Goal: Task Accomplishment & Management: Use online tool/utility

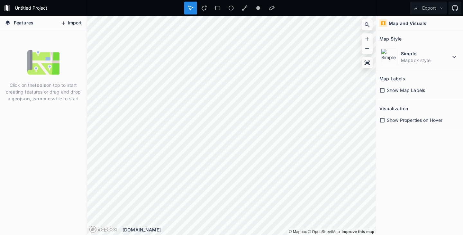
click at [69, 23] on button "Import" at bounding box center [71, 23] width 28 height 10
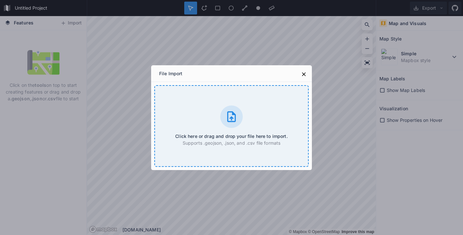
click at [226, 122] on icon at bounding box center [231, 116] width 13 height 13
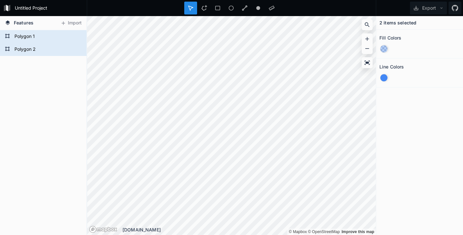
click at [386, 77] on div at bounding box center [383, 77] width 7 height 7
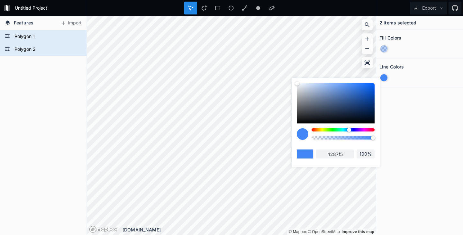
click at [369, 130] on div at bounding box center [342, 129] width 63 height 3
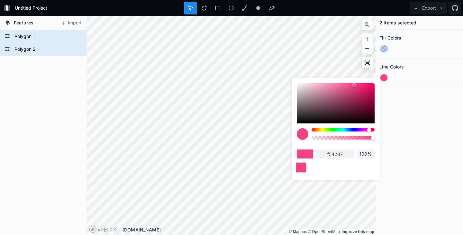
click at [304, 171] on div at bounding box center [301, 167] width 10 height 10
click at [337, 147] on div "f54287 100%" at bounding box center [336, 149] width 78 height 43
click at [303, 134] on div at bounding box center [303, 134] width 12 height 12
type input "d6296b"
drag, startPoint x: 354, startPoint y: 85, endPoint x: 360, endPoint y: 90, distance: 7.7
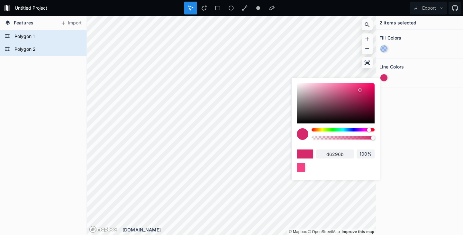
click at [360, 90] on div at bounding box center [360, 90] width 4 height 4
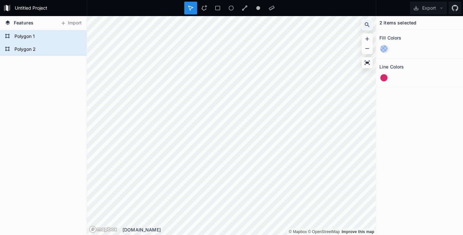
click at [365, 26] on icon at bounding box center [367, 25] width 6 height 6
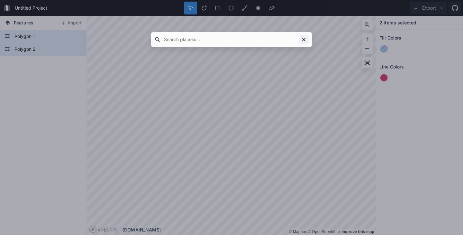
click at [303, 39] on icon at bounding box center [304, 40] width 4 height 4
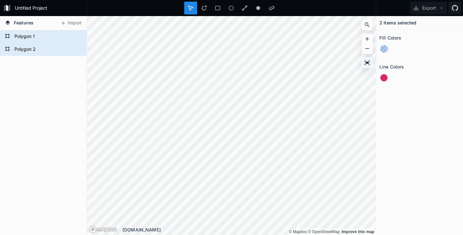
click at [366, 62] on icon at bounding box center [366, 62] width 5 height 4
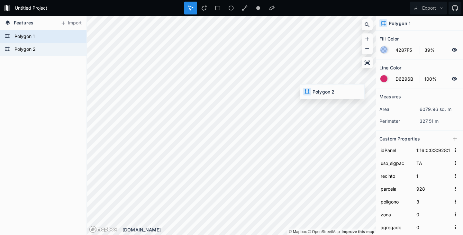
type input "1:16:0:0:3:933:1"
type input "933"
type input "18636.3490323051"
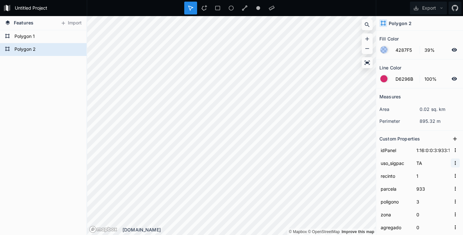
click at [452, 163] on icon "button" at bounding box center [455, 163] width 6 height 6
click at [436, 173] on span "Copy Value" at bounding box center [445, 173] width 26 height 7
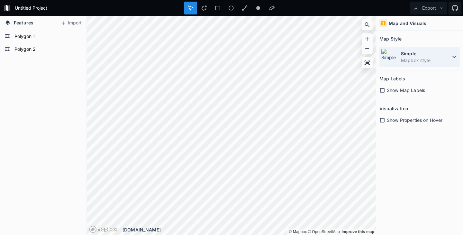
click at [454, 57] on icon at bounding box center [454, 57] width 8 height 8
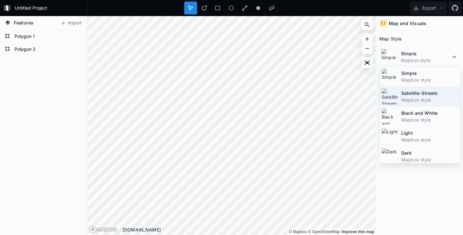
click at [413, 93] on dt "Satellite-Streets" at bounding box center [429, 93] width 57 height 7
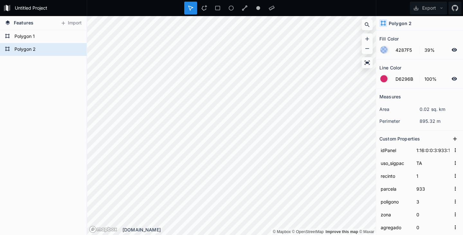
click at [382, 49] on div at bounding box center [383, 49] width 7 height 7
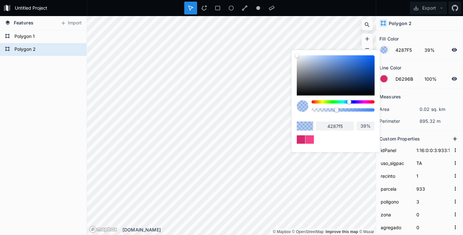
click at [371, 101] on div at bounding box center [342, 101] width 63 height 3
type input "F54266"
type input "f54266"
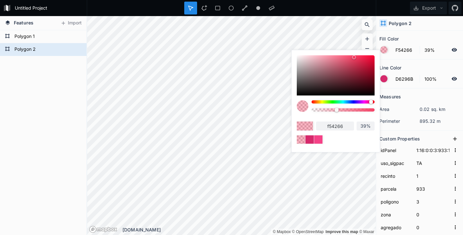
click at [372, 102] on div at bounding box center [371, 102] width 4 height 4
type input "F54254"
type input "f54254"
type input "F54556"
type input "f54556"
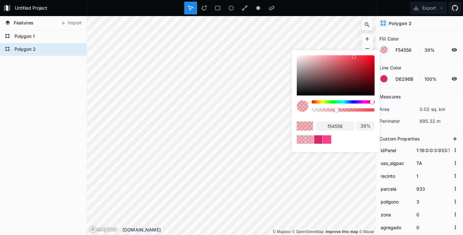
type input "F54254"
type input "f54254"
type input "F23F51"
type input "f23f51"
type input "F03E50"
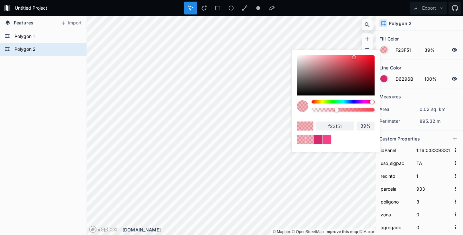
type input "f03e50"
type input "F03C4E"
type input "f03c4e"
type input "ED394B"
type input "ed394b"
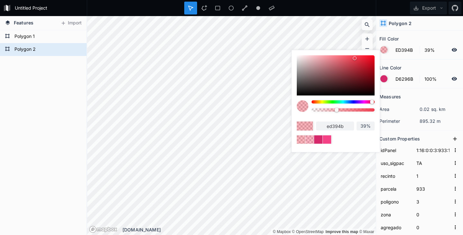
type input "EB384A"
type input "eb384a"
type input "EB3648"
type input "eb3648"
type input "E63244"
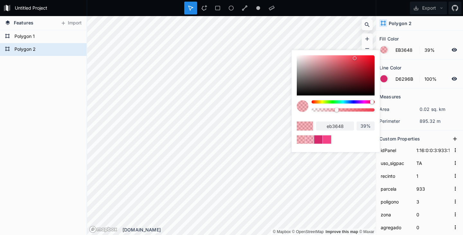
type input "e63244"
type input "E63042"
type input "e63042"
type input "E62E40"
type input "e62e40"
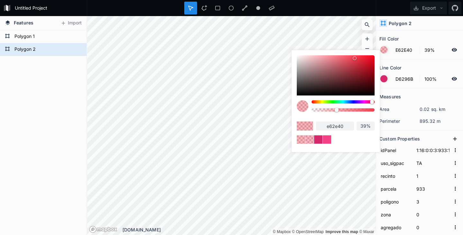
type input "E32B3E"
type input "e32b3e"
type input "E3293B"
type input "e3293b"
type input "E0283B"
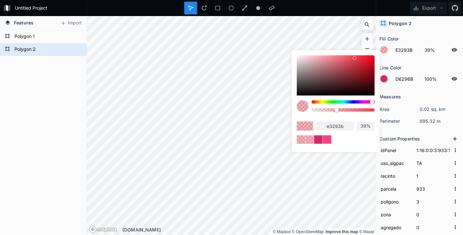
type input "e0283b"
type input "DE283A"
type input "de283a"
type input "DB2537"
type input "db2537"
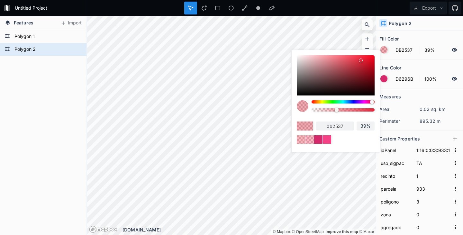
type input "DB2336"
type input "db2336"
type input "D92335"
type input "d92335"
type input "D62234"
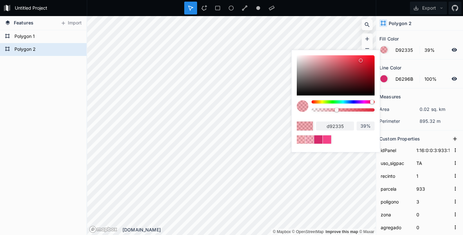
type input "d62234"
type input "D42032"
type input "d42032"
type input "D11D2F"
type input "d11d2f"
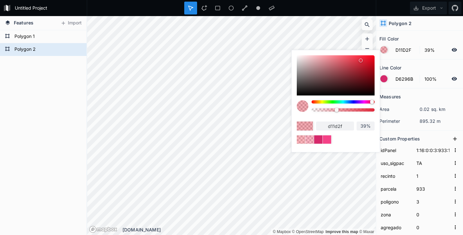
type input "CF1D2F"
type input "cf1d2f"
type input "C91A2C"
type input "c91a2c"
type input "C71A2B"
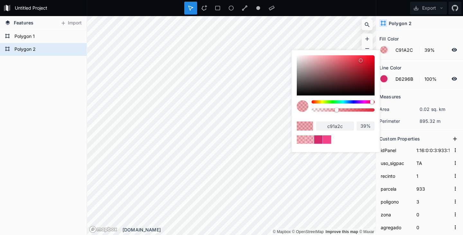
type input "c71a2b"
type input "C41829"
type input "c41829"
type input "C21728"
type input "c21728"
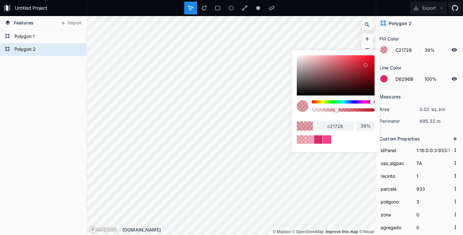
type input "BF1728"
type input "bf1728"
type input "BD1727"
type input "bd1727"
type input "BA1627"
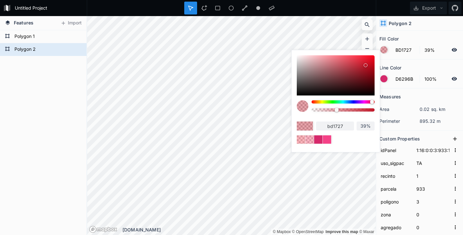
type input "ba1627"
type input "BA1425"
type input "ba1425"
type input "B81425"
type input "b81425"
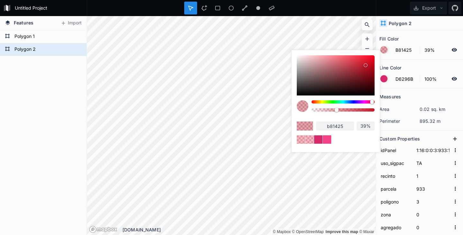
type input "B51424"
type input "b51424"
type input "B31222"
type input "b31222"
type input "B01020"
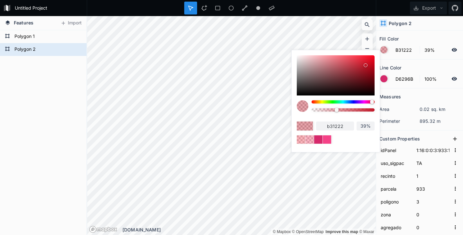
type input "b01020"
type input "AB0E1D"
type input "ab0e1d"
type input "A80C1B"
type input "a80c1b"
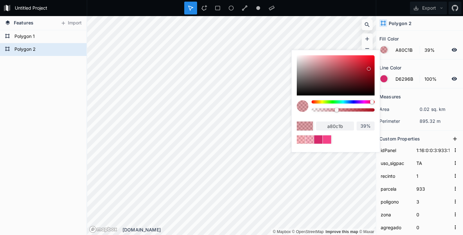
drag, startPoint x: 352, startPoint y: 57, endPoint x: 369, endPoint y: 69, distance: 21.0
click at [369, 69] on div at bounding box center [369, 69] width 4 height 4
click at [355, 73] on div at bounding box center [336, 75] width 78 height 40
type input "8F242E"
type input "8f242e"
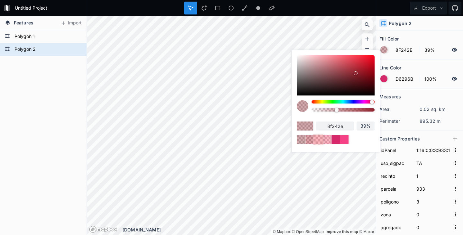
click at [320, 141] on div at bounding box center [318, 139] width 10 height 10
type input "F54254"
type input "f54254"
click at [314, 111] on div at bounding box center [342, 109] width 63 height 3
type input "2%"
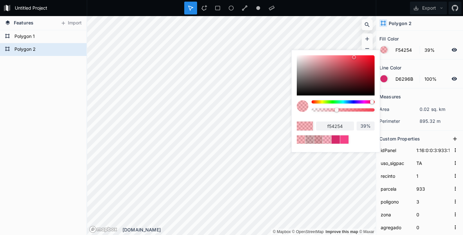
type input "2%"
click at [350, 102] on div at bounding box center [342, 101] width 63 height 3
type input "4275F5"
type input "4275f5"
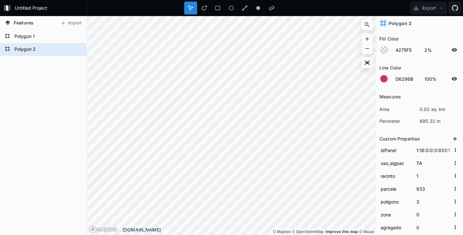
click at [384, 51] on div at bounding box center [383, 49] width 7 height 7
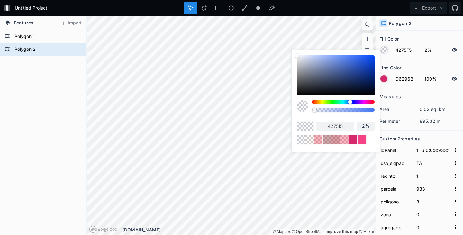
click at [451, 48] on icon at bounding box center [454, 50] width 6 height 6
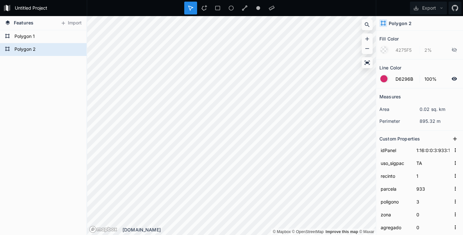
click at [451, 50] on icon at bounding box center [454, 50] width 6 height 6
click at [386, 51] on div at bounding box center [383, 49] width 7 height 7
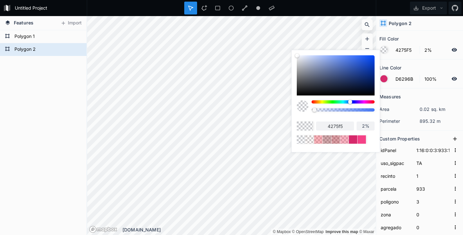
click at [303, 107] on div at bounding box center [303, 106] width 12 height 12
type input "7%"
type input "12%"
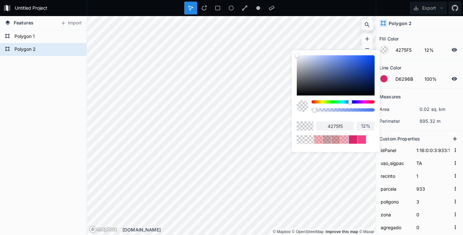
type input "18%"
type input "21%"
type input "24%"
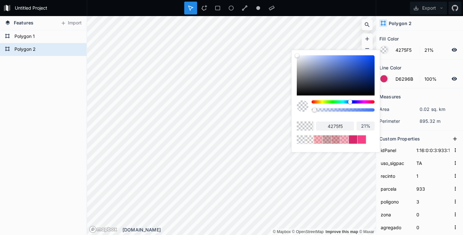
type input "24%"
type input "28%"
type input "32%"
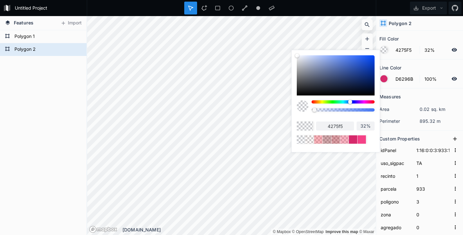
type input "35%"
type input "39%"
type input "43%"
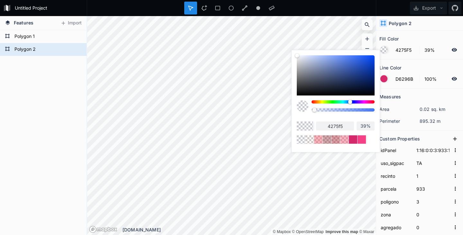
type input "43%"
type input "47%"
type input "49%"
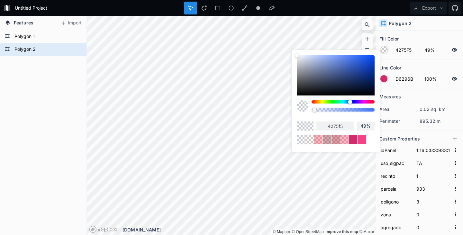
type input "52%"
type input "54%"
type input "56%"
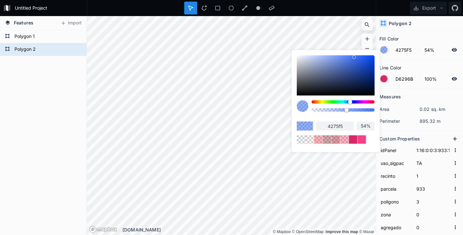
type input "56%"
type input "57%"
type input "59%"
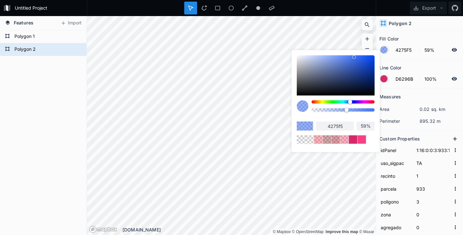
type input "60%"
type input "62%"
type input "64%"
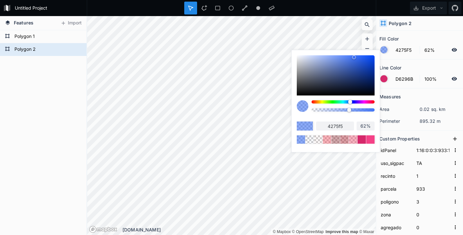
type input "64%"
type input "66%"
type input "68%"
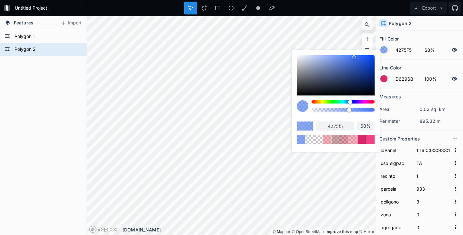
type input "70%"
type input "71%"
type input "72%"
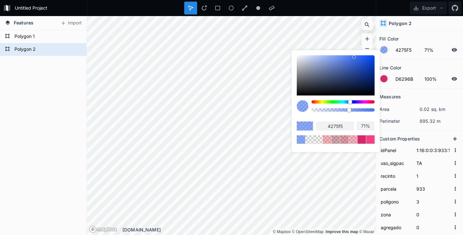
type input "72%"
type input "73%"
type input "74%"
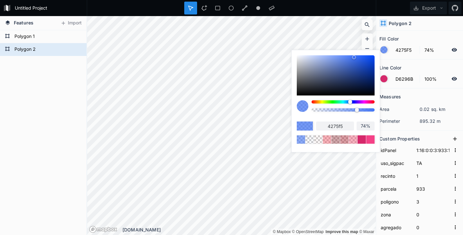
type input "75%"
type input "76%"
type input "77%"
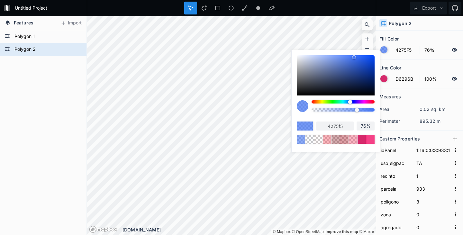
type input "77%"
type input "78%"
type input "80%"
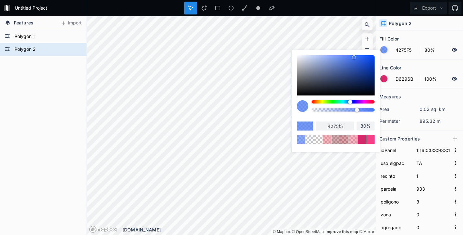
type input "82%"
type input "84%"
type input "85%"
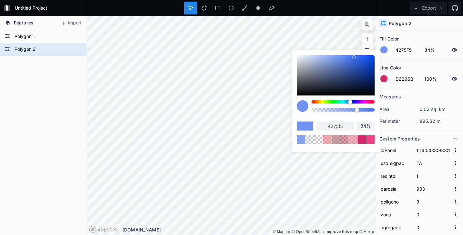
type input "85%"
type input "86%"
type input "88%"
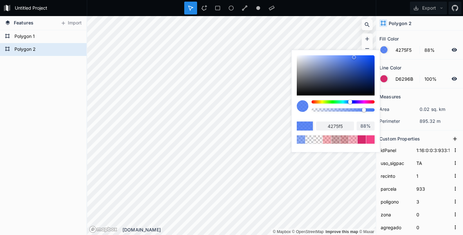
type input "89%"
type input "90%"
type input "91%"
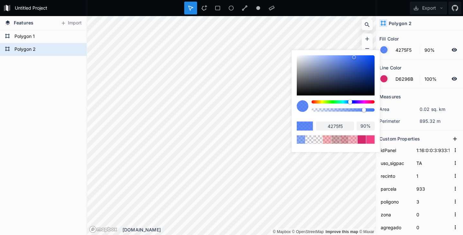
type input "91%"
type input "92%"
type input "93%"
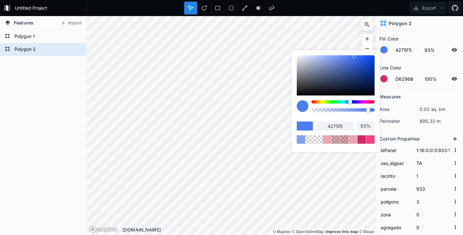
type input "94%"
type input "95%"
type input "97%"
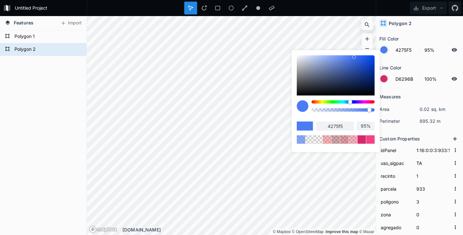
type input "97%"
type input "99%"
type input "100%"
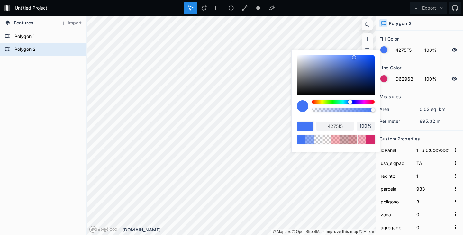
type input "99%"
type input "98%"
type input "97%"
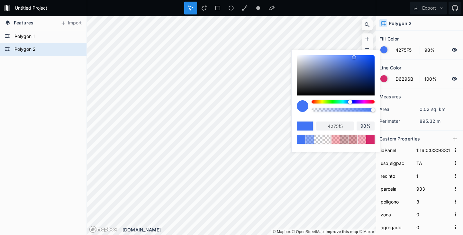
type input "97%"
type input "96%"
type input "95%"
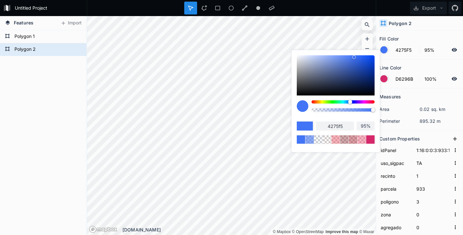
type input "94%"
type input "92%"
type input "91%"
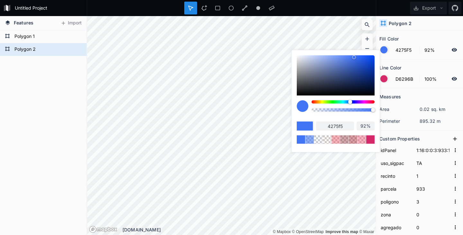
type input "91%"
type input "90%"
drag, startPoint x: 315, startPoint y: 110, endPoint x: 365, endPoint y: 111, distance: 50.1
click at [365, 111] on div at bounding box center [365, 110] width 4 height 4
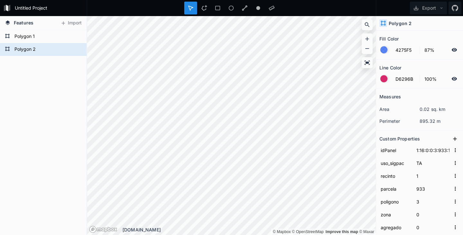
click at [385, 79] on div at bounding box center [383, 78] width 7 height 7
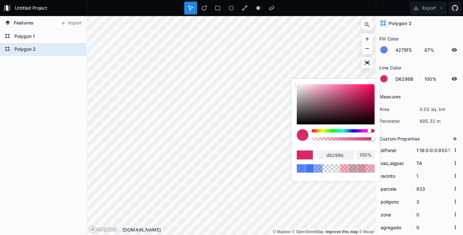
drag, startPoint x: 312, startPoint y: 156, endPoint x: 316, endPoint y: 156, distance: 4.2
click at [316, 156] on div "d6296b 100%" at bounding box center [336, 154] width 78 height 9
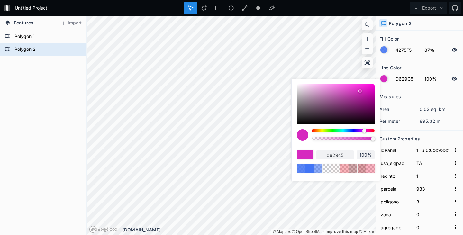
drag, startPoint x: 368, startPoint y: 130, endPoint x: 364, endPoint y: 131, distance: 4.2
click at [364, 131] on div at bounding box center [364, 131] width 4 height 4
click at [331, 156] on input "d629c5" at bounding box center [335, 154] width 38 height 9
click at [304, 135] on div at bounding box center [303, 135] width 12 height 12
click at [306, 137] on div at bounding box center [303, 135] width 12 height 12
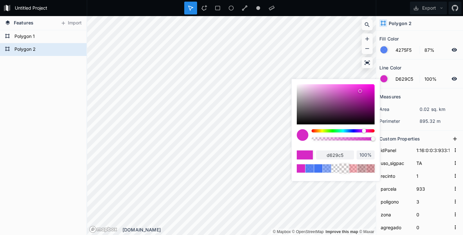
click at [343, 168] on div at bounding box center [344, 168] width 10 height 10
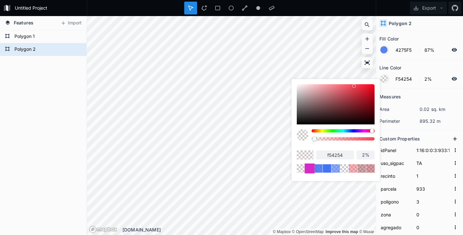
click at [307, 169] on div at bounding box center [309, 168] width 10 height 10
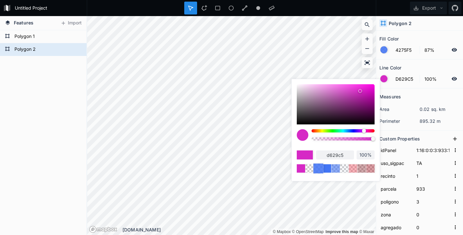
click at [317, 170] on div at bounding box center [318, 168] width 10 height 10
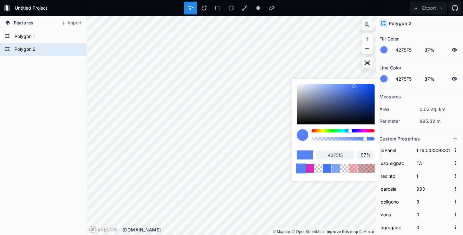
click at [303, 170] on div at bounding box center [301, 168] width 10 height 10
click at [321, 171] on div at bounding box center [318, 168] width 10 height 10
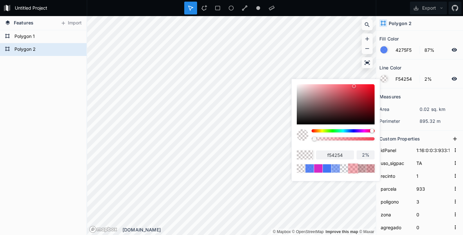
click at [353, 170] on div at bounding box center [353, 168] width 10 height 10
click at [360, 169] on div at bounding box center [361, 168] width 10 height 10
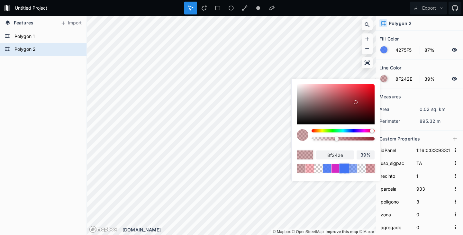
click at [345, 168] on div at bounding box center [344, 168] width 10 height 10
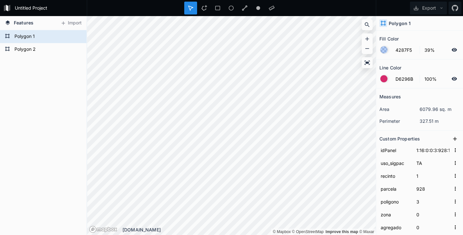
click at [383, 49] on div at bounding box center [383, 49] width 7 height 7
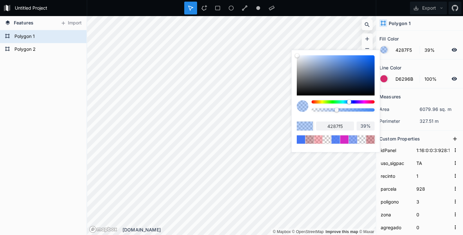
click at [355, 101] on div at bounding box center [342, 101] width 63 height 3
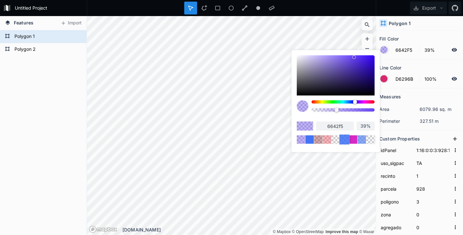
click at [343, 141] on div at bounding box center [344, 139] width 10 height 10
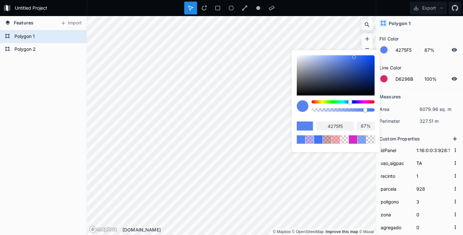
click at [263, 70] on body "Untitled Project Export Features Import Polygon 2 Polygon 1 © Mapbox © OpenStre…" at bounding box center [231, 117] width 463 height 235
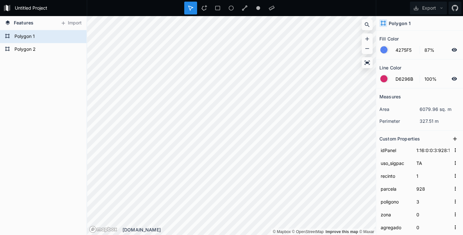
click at [401, 107] on dt "area" at bounding box center [399, 109] width 40 height 7
click at [25, 37] on form "Polygon 1" at bounding box center [43, 37] width 60 height 10
click at [23, 49] on form "Polygon 2" at bounding box center [43, 50] width 60 height 10
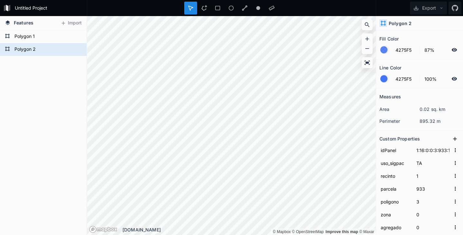
click at [9, 23] on icon at bounding box center [7, 22] width 4 height 4
click at [13, 7] on form "Untitled Project" at bounding box center [49, 8] width 73 height 10
click at [189, 8] on icon at bounding box center [190, 8] width 4 height 4
click at [205, 9] on icon at bounding box center [204, 8] width 6 height 6
click at [220, 11] on div at bounding box center [217, 8] width 13 height 13
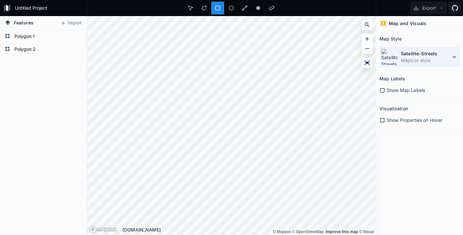
click at [454, 58] on icon at bounding box center [454, 57] width 4 height 2
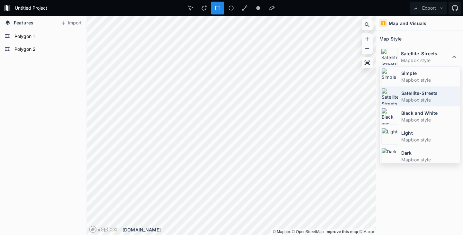
click at [411, 98] on dd "Mapbox style" at bounding box center [429, 99] width 57 height 7
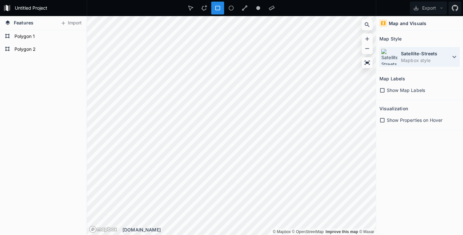
click at [456, 57] on icon at bounding box center [454, 57] width 8 height 8
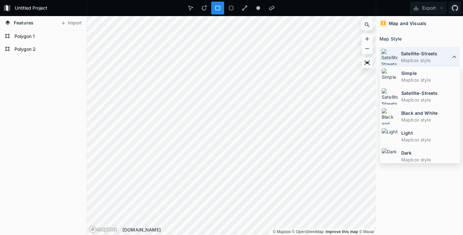
click at [410, 54] on dt "Satellite-Streets" at bounding box center [425, 53] width 49 height 7
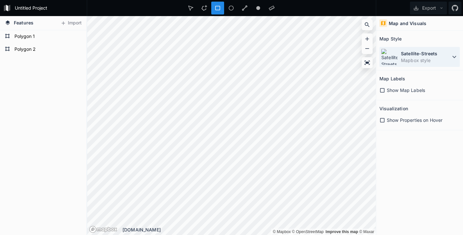
click at [455, 57] on icon at bounding box center [454, 57] width 4 height 2
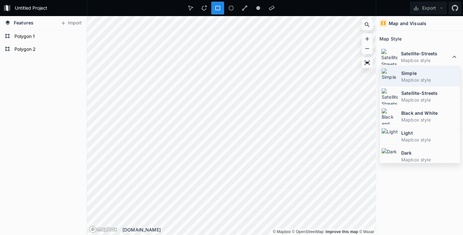
click at [409, 79] on dd "Mapbox style" at bounding box center [429, 79] width 57 height 7
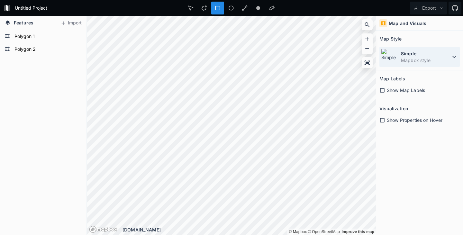
click at [452, 57] on icon at bounding box center [454, 57] width 4 height 2
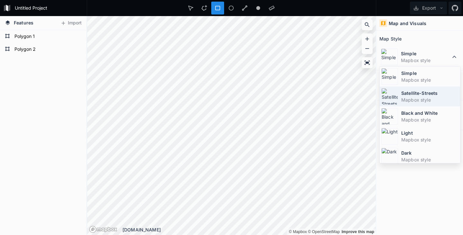
click at [406, 92] on dt "Satellite-Streets" at bounding box center [429, 93] width 57 height 7
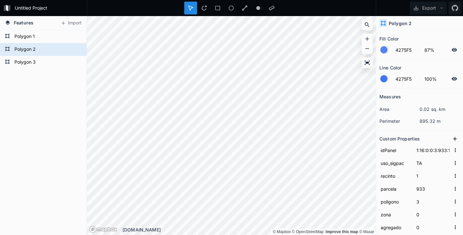
click at [385, 49] on div at bounding box center [383, 49] width 7 height 7
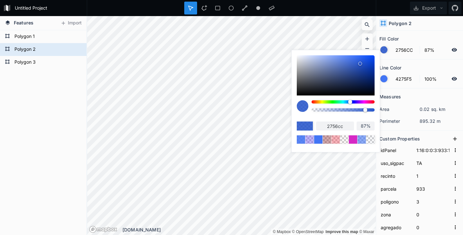
drag, startPoint x: 296, startPoint y: 55, endPoint x: 360, endPoint y: 63, distance: 64.1
click at [360, 63] on div at bounding box center [360, 64] width 4 height 4
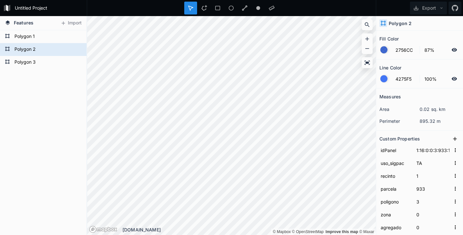
click at [414, 95] on div "Measures" at bounding box center [419, 97] width 80 height 10
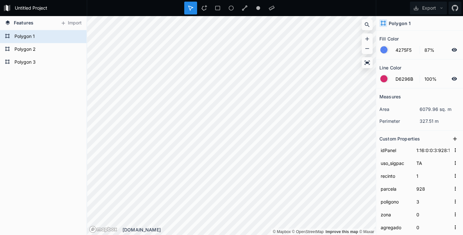
click at [385, 50] on div at bounding box center [383, 49] width 7 height 7
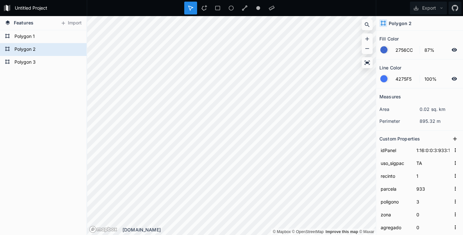
click at [385, 79] on div at bounding box center [383, 78] width 7 height 7
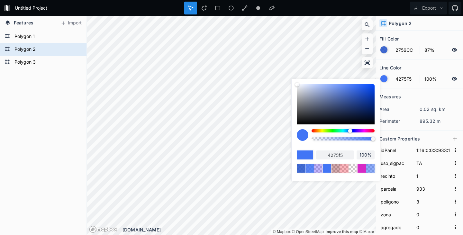
click at [365, 130] on div at bounding box center [342, 130] width 63 height 3
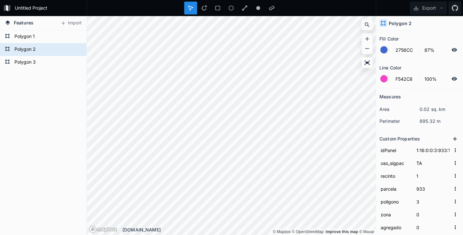
click at [410, 95] on div "Measures" at bounding box center [419, 97] width 80 height 10
click at [77, 35] on icon at bounding box center [77, 37] width 5 height 4
click at [78, 36] on icon at bounding box center [77, 36] width 5 height 4
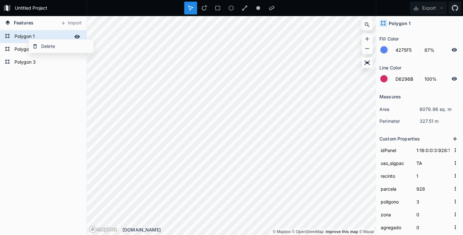
click at [60, 36] on form "Polygon 1" at bounding box center [43, 37] width 60 height 10
click at [50, 81] on div "Polygon 3 Polygon 2 Polygon 1" at bounding box center [43, 132] width 86 height 205
click at [427, 8] on button "Export" at bounding box center [428, 8] width 37 height 13
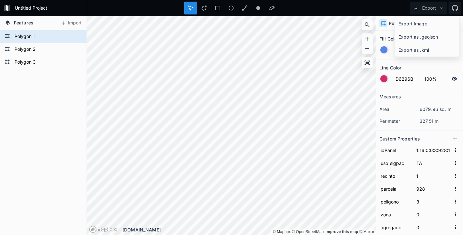
click at [380, 7] on div "Export Export Image Export as .geojson Export as .kml" at bounding box center [419, 8] width 87 height 16
click at [428, 9] on button "Export" at bounding box center [428, 8] width 37 height 13
click at [418, 37] on div "Export as .geojson" at bounding box center [427, 36] width 64 height 13
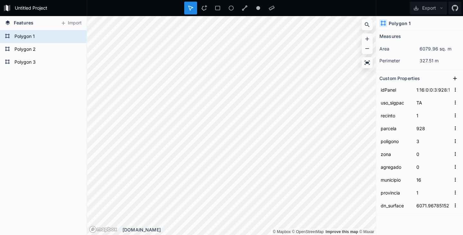
scroll to position [64, 0]
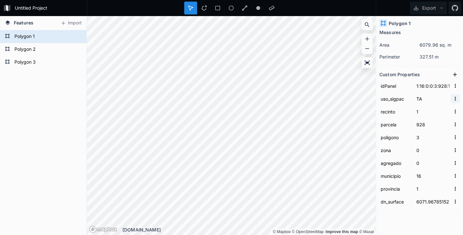
click at [452, 98] on icon "button" at bounding box center [455, 99] width 6 height 6
click at [442, 139] on input "3" at bounding box center [433, 137] width 36 height 10
click at [452, 152] on icon "button" at bounding box center [455, 150] width 6 height 6
click at [439, 146] on input "0" at bounding box center [433, 150] width 36 height 10
click at [452, 164] on icon "button" at bounding box center [455, 163] width 6 height 6
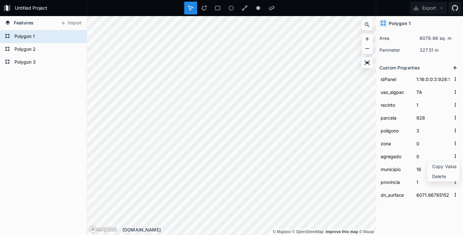
scroll to position [73, 0]
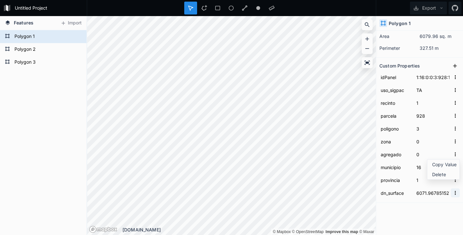
click at [452, 193] on icon "button" at bounding box center [455, 193] width 6 height 6
click at [441, 204] on span "Copy Value" at bounding box center [445, 203] width 26 height 7
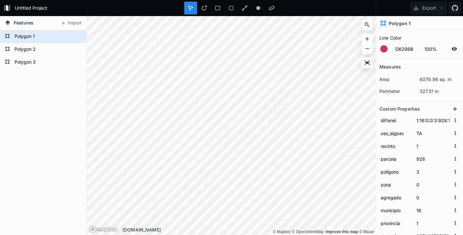
scroll to position [0, 0]
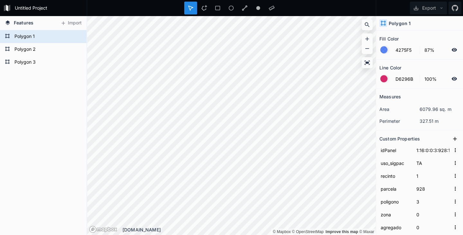
click at [397, 24] on h4 "Polygon 1" at bounding box center [399, 23] width 22 height 7
click at [382, 24] on icon at bounding box center [383, 23] width 6 height 6
click at [452, 138] on icon at bounding box center [454, 139] width 6 height 6
click at [452, 176] on icon "button" at bounding box center [455, 176] width 6 height 6
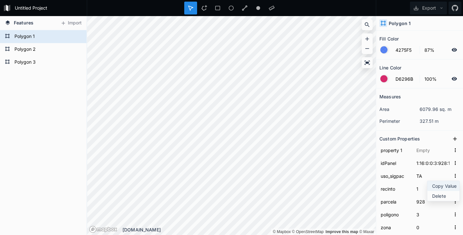
click at [438, 188] on span "Copy Value" at bounding box center [445, 186] width 26 height 7
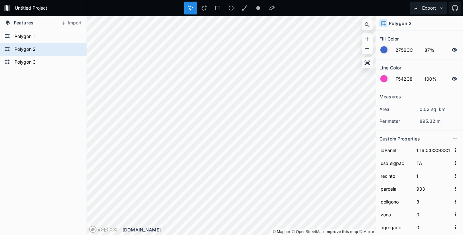
click at [441, 9] on icon at bounding box center [441, 8] width 4 height 4
click at [392, 5] on div "Export Export Image Export as .geojson Export as .kml" at bounding box center [419, 8] width 87 height 16
click at [415, 7] on icon at bounding box center [416, 8] width 6 height 6
click at [394, 6] on div "Export Export Image Export as .geojson Export as .kml" at bounding box center [419, 8] width 87 height 16
click at [454, 8] on icon at bounding box center [454, 8] width 6 height 6
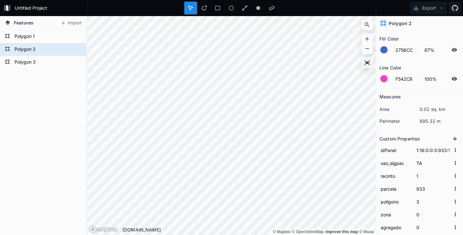
click at [370, 63] on icon at bounding box center [367, 62] width 6 height 6
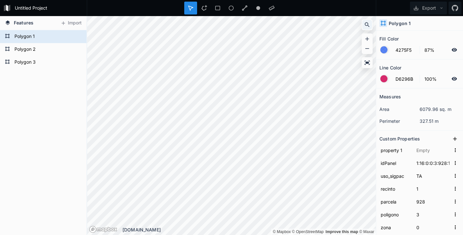
click at [367, 26] on icon at bounding box center [367, 25] width 6 height 6
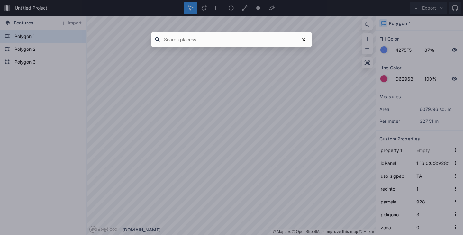
click at [275, 128] on div at bounding box center [231, 117] width 463 height 235
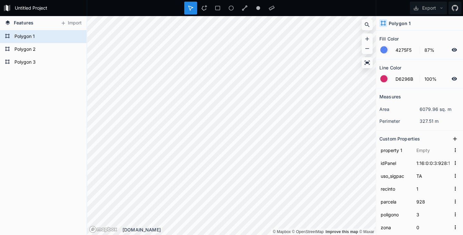
click at [451, 50] on icon at bounding box center [454, 50] width 6 height 6
click at [382, 78] on div at bounding box center [383, 78] width 7 height 7
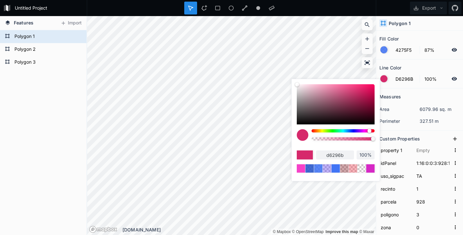
drag, startPoint x: 313, startPoint y: 157, endPoint x: 304, endPoint y: 158, distance: 8.4
click at [304, 158] on div "d6296b 100%" at bounding box center [336, 154] width 78 height 9
click at [305, 154] on div at bounding box center [305, 154] width 16 height 9
click at [300, 156] on div at bounding box center [305, 154] width 16 height 9
click at [362, 155] on input "100%" at bounding box center [365, 155] width 18 height 6
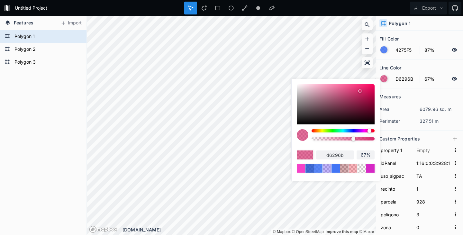
drag, startPoint x: 372, startPoint y: 138, endPoint x: 353, endPoint y: 139, distance: 19.0
click at [353, 139] on div at bounding box center [353, 139] width 4 height 4
click at [345, 148] on div "d6296b 67%" at bounding box center [336, 150] width 78 height 43
click at [344, 168] on div at bounding box center [344, 168] width 10 height 10
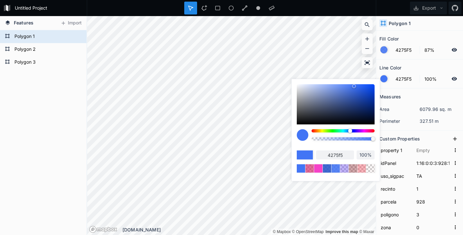
click at [402, 106] on dt "area" at bounding box center [399, 109] width 40 height 7
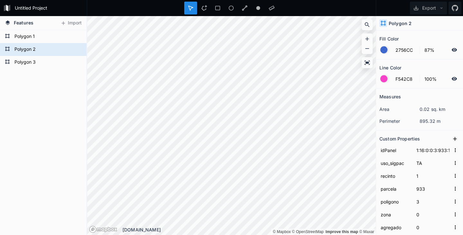
click at [384, 78] on div at bounding box center [383, 78] width 7 height 7
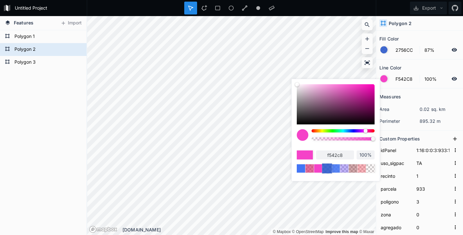
click at [324, 167] on div at bounding box center [327, 168] width 10 height 10
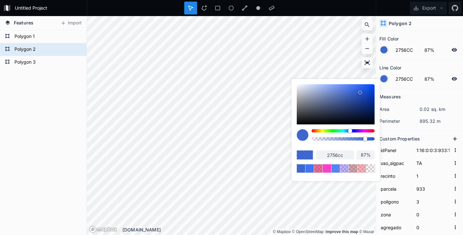
click at [410, 93] on div "Measures" at bounding box center [419, 97] width 80 height 10
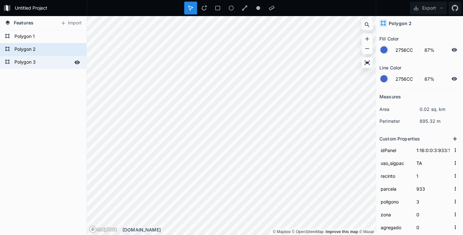
click at [24, 61] on form "Polygon 3" at bounding box center [43, 63] width 60 height 10
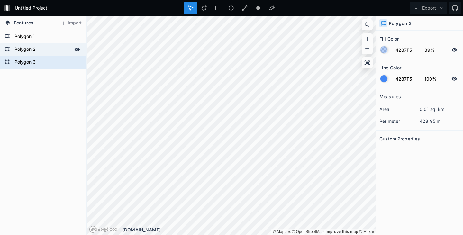
click at [22, 48] on form "Polygon 2" at bounding box center [43, 50] width 60 height 10
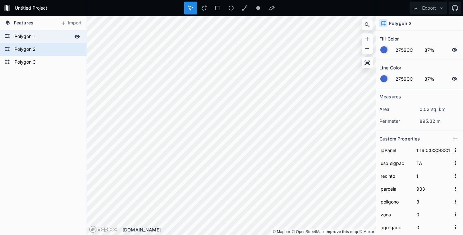
click at [21, 36] on form "Polygon 1" at bounding box center [43, 37] width 60 height 10
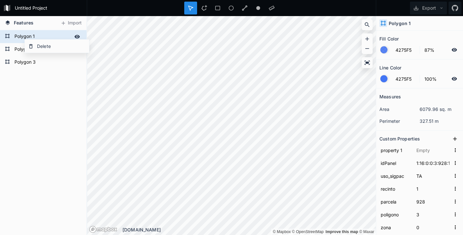
click at [8, 35] on icon at bounding box center [7, 35] width 5 height 5
click at [25, 34] on form "Polygon 1" at bounding box center [43, 37] width 60 height 10
click at [404, 20] on h4 "Polygon 1" at bounding box center [399, 23] width 22 height 7
click at [409, 23] on h4 "Polygon 1" at bounding box center [399, 23] width 22 height 7
drag, startPoint x: 415, startPoint y: 21, endPoint x: 398, endPoint y: 22, distance: 16.8
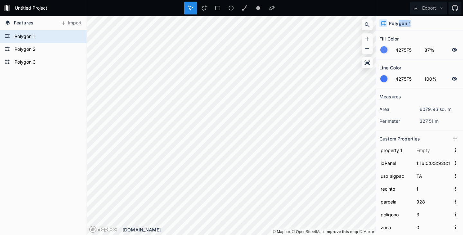
click at [398, 22] on div "Polygon 1" at bounding box center [419, 23] width 87 height 14
click at [430, 25] on div "Polygon 1" at bounding box center [419, 23] width 87 height 14
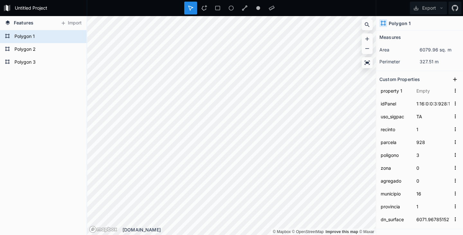
scroll to position [64, 0]
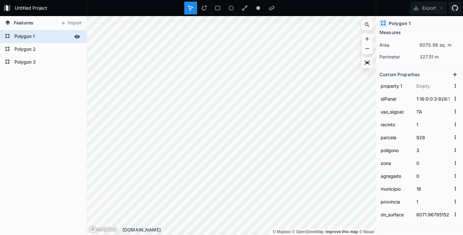
click at [7, 37] on icon at bounding box center [7, 35] width 5 height 5
click at [0, 0] on icon at bounding box center [0, 0] width 0 height 0
click at [77, 36] on icon at bounding box center [77, 36] width 5 height 4
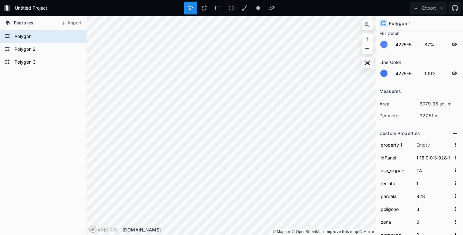
scroll to position [0, 0]
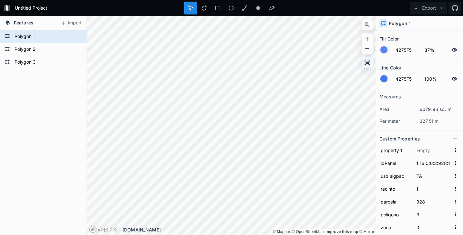
click at [368, 63] on icon at bounding box center [366, 62] width 5 height 4
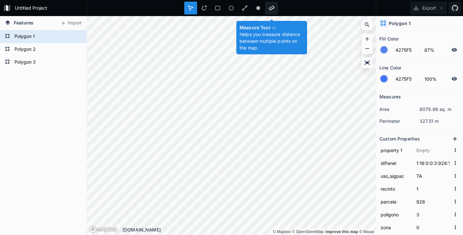
click at [269, 8] on div at bounding box center [271, 8] width 13 height 13
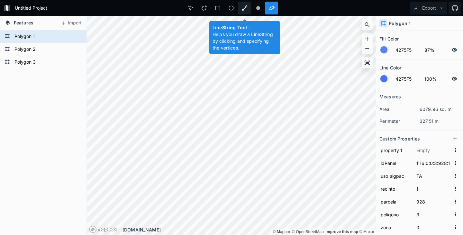
click at [244, 9] on icon at bounding box center [244, 7] width 5 height 5
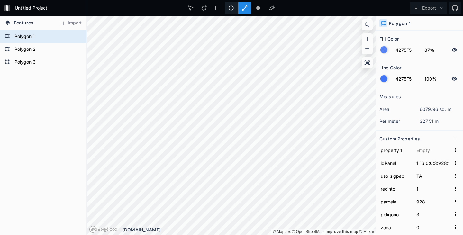
click at [230, 5] on icon at bounding box center [231, 8] width 6 height 6
click at [202, 8] on icon at bounding box center [204, 8] width 6 height 6
click at [204, 12] on div at bounding box center [204, 8] width 13 height 13
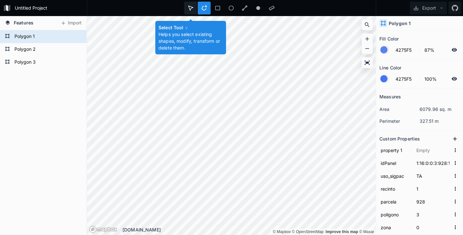
click at [192, 7] on icon at bounding box center [191, 8] width 6 height 6
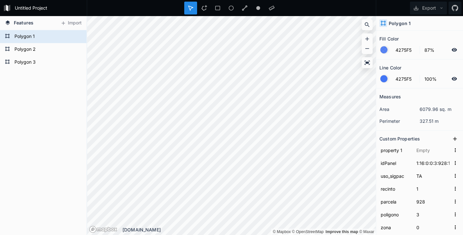
click at [190, 9] on icon at bounding box center [190, 8] width 4 height 4
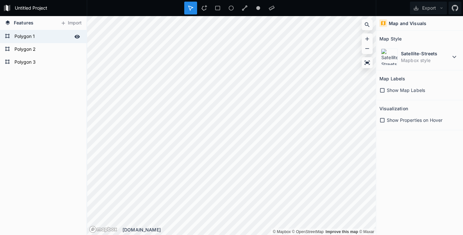
click at [30, 37] on form "Polygon 1" at bounding box center [43, 37] width 60 height 10
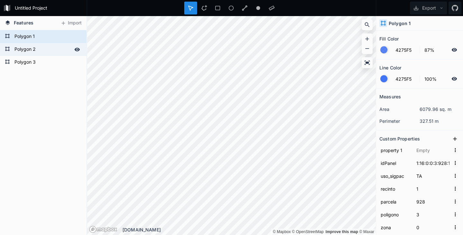
click at [30, 47] on form "Polygon 2" at bounding box center [43, 50] width 60 height 10
click at [204, 10] on icon at bounding box center [203, 7] width 5 height 5
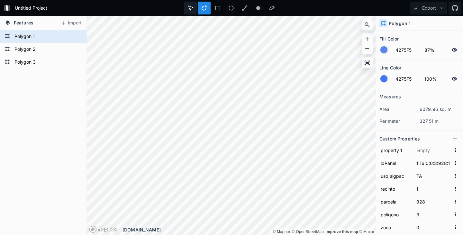
click at [190, 6] on icon at bounding box center [191, 8] width 6 height 6
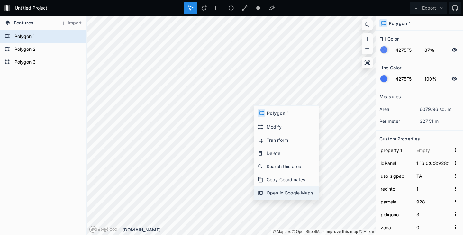
click at [286, 192] on div "Open in Google Maps" at bounding box center [286, 192] width 64 height 13
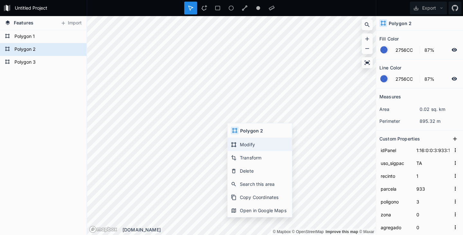
click at [247, 145] on div "Modify" at bounding box center [260, 144] width 64 height 13
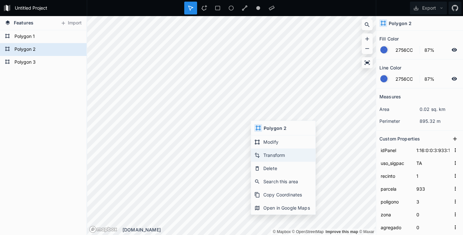
click at [280, 154] on div "Transform" at bounding box center [283, 154] width 64 height 13
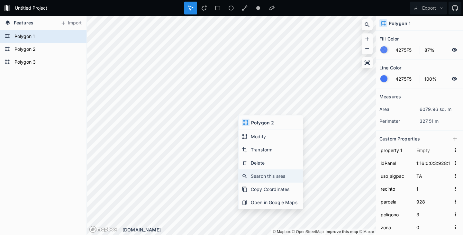
click at [271, 174] on div "Search this area" at bounding box center [270, 175] width 64 height 13
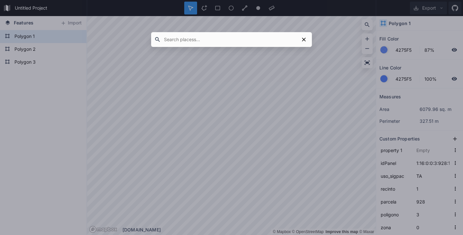
click at [238, 116] on div at bounding box center [231, 117] width 463 height 235
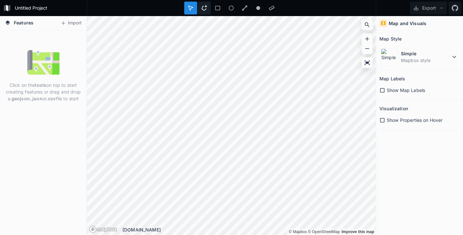
click at [204, 6] on icon at bounding box center [203, 7] width 5 height 5
click at [72, 23] on button "Import" at bounding box center [71, 23] width 28 height 10
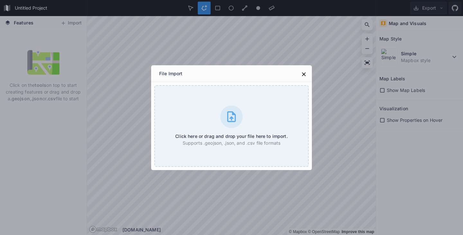
drag, startPoint x: 224, startPoint y: 73, endPoint x: 310, endPoint y: 72, distance: 86.1
click at [310, 72] on div "File Import" at bounding box center [231, 73] width 161 height 17
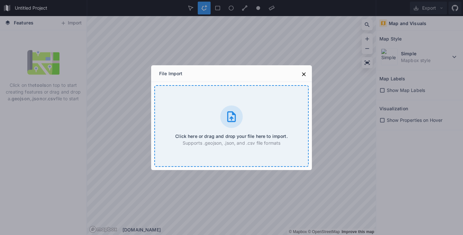
drag, startPoint x: 192, startPoint y: 104, endPoint x: 289, endPoint y: 110, distance: 96.9
click at [289, 110] on div "Click here or drag and drop your file here to import. Supports .geojson, .json,…" at bounding box center [231, 126] width 154 height 82
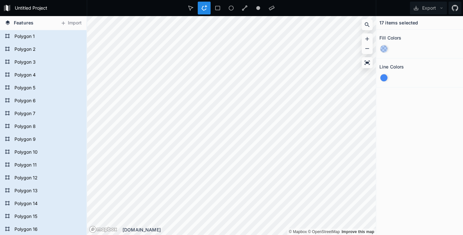
click at [408, 165] on div "17 items selected Fill Colors Line Colors" at bounding box center [419, 125] width 87 height 219
click at [190, 8] on icon at bounding box center [191, 8] width 6 height 6
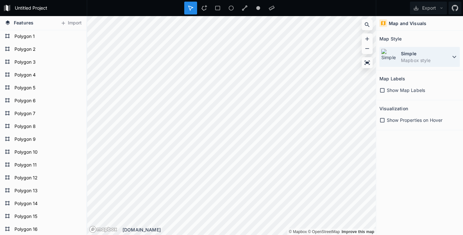
click at [452, 56] on icon at bounding box center [454, 57] width 4 height 2
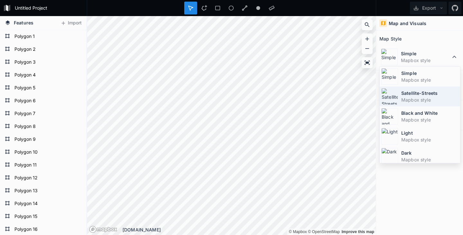
click at [422, 95] on dt "Satellite-Streets" at bounding box center [429, 93] width 57 height 7
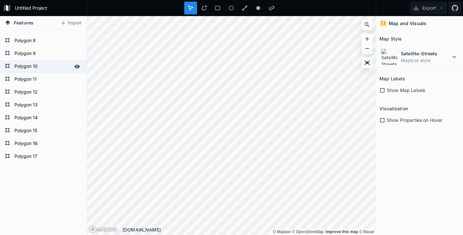
scroll to position [96, 0]
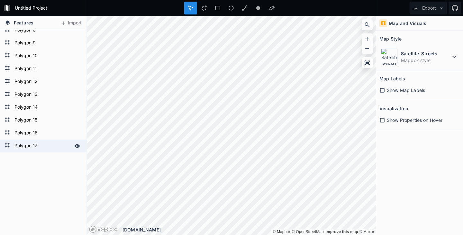
click at [22, 144] on form "Polygon 17" at bounding box center [43, 146] width 60 height 10
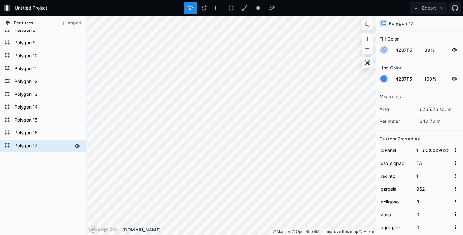
click at [22, 144] on form "Polygon 17" at bounding box center [43, 146] width 60 height 10
click at [27, 134] on form "Polygon 16" at bounding box center [43, 133] width 60 height 10
type input "1:16:0:0:3:941:1"
type input "941"
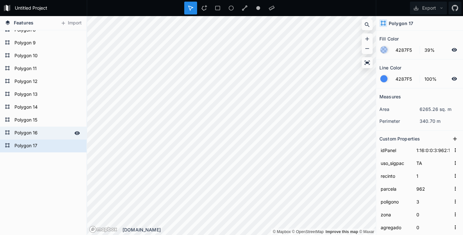
type input "5499.70793469513"
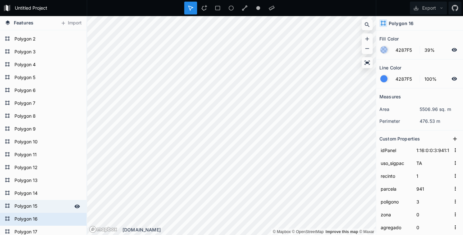
scroll to position [0, 0]
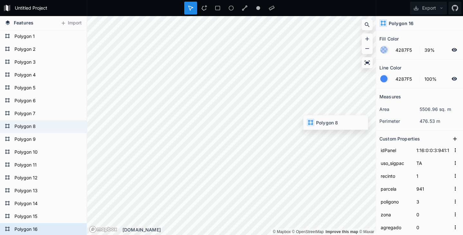
type input "1:16:0:0:3:975:1"
type input "975"
type input "17150.3904292206"
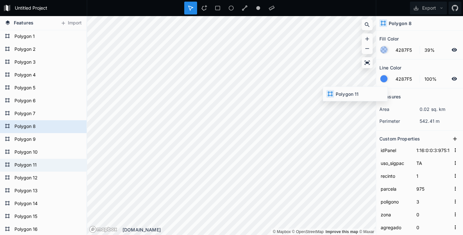
type input "1:16:0:0:3:976:1"
type input "976"
type input "19820.939649481"
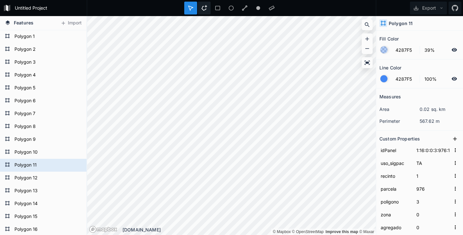
click at [206, 10] on icon at bounding box center [204, 8] width 6 height 6
click at [230, 7] on icon at bounding box center [231, 8] width 6 height 6
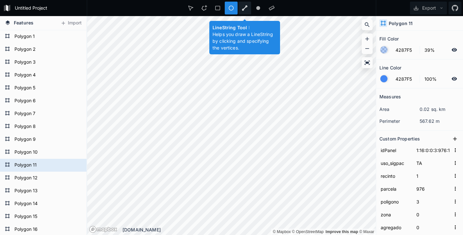
click at [243, 7] on icon at bounding box center [245, 8] width 6 height 6
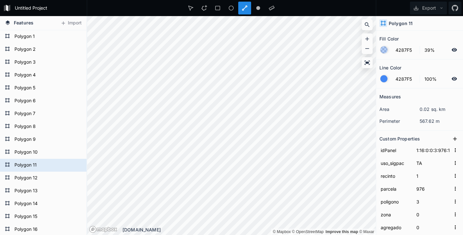
click at [249, 9] on div at bounding box center [244, 8] width 13 height 13
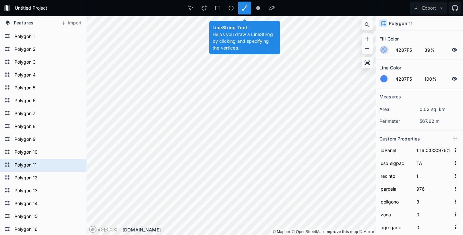
click at [247, 9] on div at bounding box center [244, 8] width 13 height 13
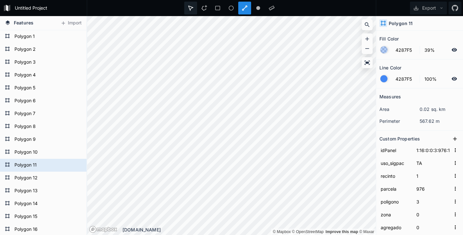
click at [193, 8] on icon at bounding box center [191, 8] width 6 height 6
click at [9, 23] on icon at bounding box center [7, 22] width 4 height 4
click at [66, 22] on button "Import" at bounding box center [71, 23] width 28 height 10
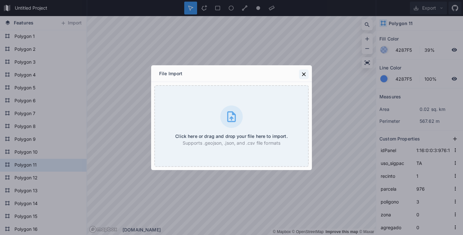
click at [306, 74] on icon at bounding box center [303, 74] width 6 height 6
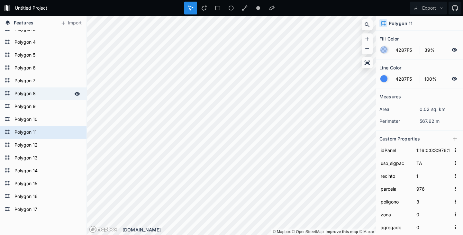
scroll to position [64, 0]
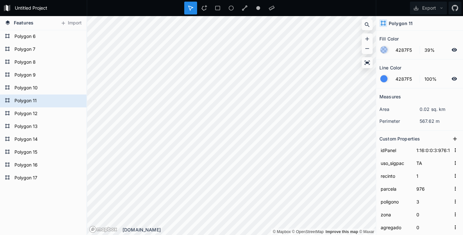
click at [5, 22] on icon at bounding box center [8, 23] width 6 height 6
click at [19, 9] on form "Untitled Project" at bounding box center [49, 8] width 73 height 10
click at [5, 7] on icon at bounding box center [5, 8] width 2 height 6
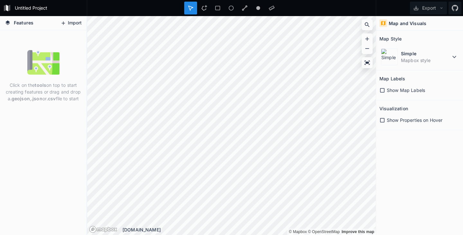
click at [71, 22] on button "Import" at bounding box center [71, 23] width 28 height 10
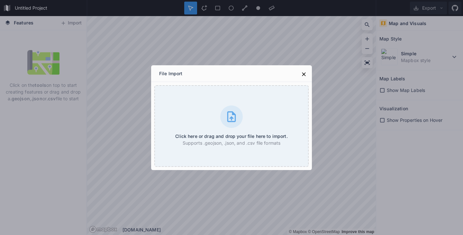
drag, startPoint x: 179, startPoint y: 114, endPoint x: 347, endPoint y: 107, distance: 168.6
click at [347, 107] on div "File Import Click here or drag and drop your file here to import. Supports .geo…" at bounding box center [231, 117] width 463 height 235
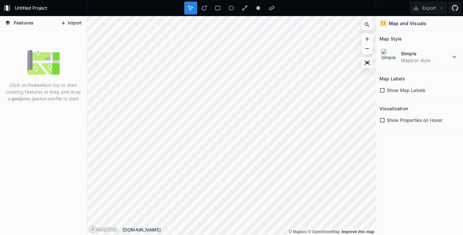
click at [78, 23] on button "Import" at bounding box center [71, 23] width 28 height 10
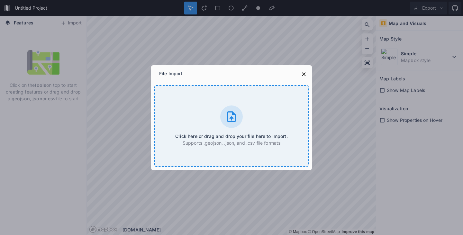
drag, startPoint x: 193, startPoint y: 117, endPoint x: 174, endPoint y: 114, distance: 19.8
click at [174, 114] on div "Click here or drag and drop your file here to import. Supports .geojson, .json,…" at bounding box center [231, 126] width 154 height 82
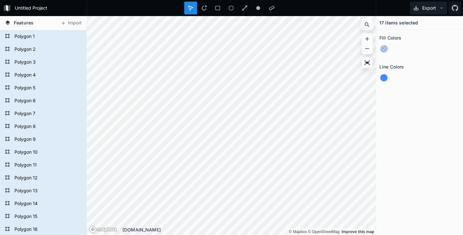
click at [415, 8] on icon at bounding box center [416, 8] width 6 height 6
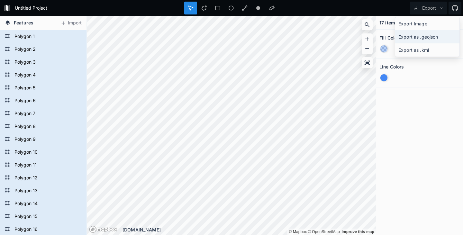
click at [422, 37] on div "Export as .geojson" at bounding box center [427, 36] width 64 height 13
click at [442, 65] on div "Line Colors" at bounding box center [419, 67] width 80 height 10
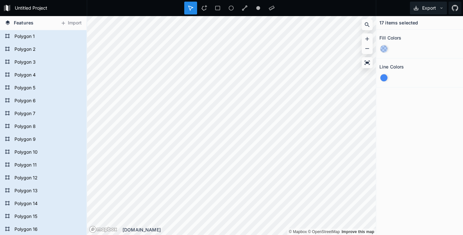
click at [417, 7] on icon at bounding box center [416, 8] width 6 height 6
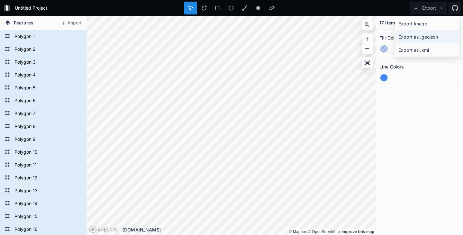
click at [421, 37] on div "Export as .geojson" at bounding box center [427, 36] width 64 height 13
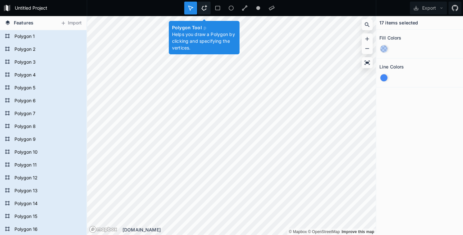
click at [203, 7] on icon at bounding box center [203, 7] width 5 height 5
click at [203, 7] on icon at bounding box center [204, 8] width 6 height 6
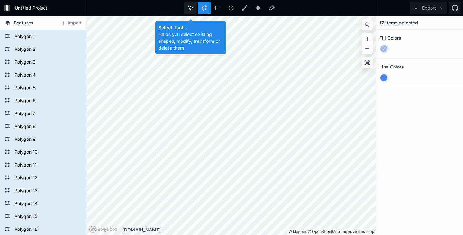
click at [191, 8] on icon at bounding box center [191, 8] width 6 height 6
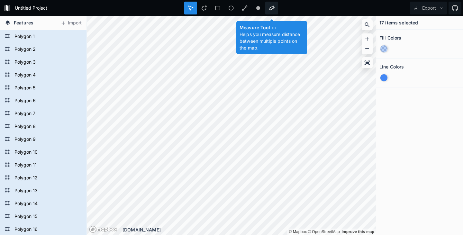
click at [273, 7] on icon at bounding box center [272, 8] width 6 height 6
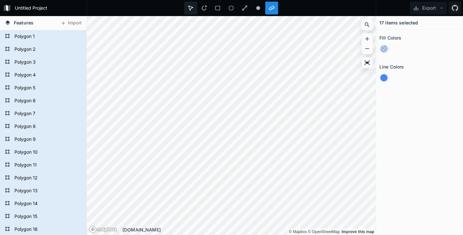
click at [189, 6] on icon at bounding box center [190, 8] width 4 height 4
click at [440, 8] on icon at bounding box center [441, 7] width 2 height 1
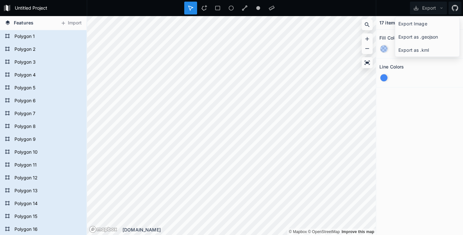
click at [443, 86] on section "Line Colors" at bounding box center [419, 72] width 87 height 29
click at [440, 7] on icon at bounding box center [441, 8] width 4 height 4
click at [423, 23] on div "Export Image" at bounding box center [427, 23] width 64 height 13
click at [49, 37] on form "Polygon 1" at bounding box center [43, 37] width 60 height 10
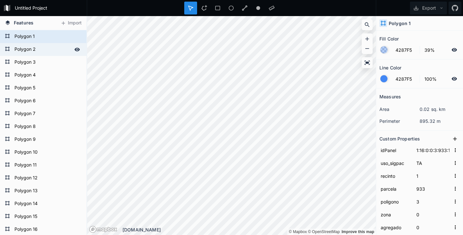
click at [49, 48] on form "Polygon 2" at bounding box center [43, 50] width 60 height 10
type input "1:16:0:0:3:931:1"
type input "931"
type input "9952.15860026713"
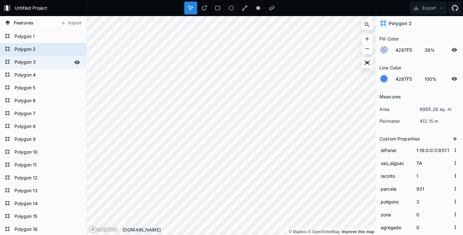
click at [50, 60] on form "Polygon 3" at bounding box center [43, 63] width 60 height 10
type input "1:16:0:0:3:932:1"
type input "932"
type input "9001.1376081218"
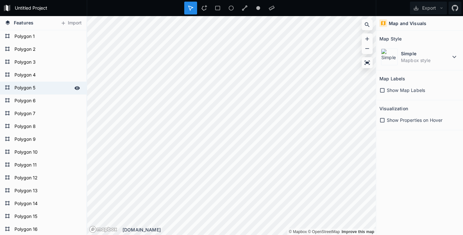
click at [39, 89] on form "Polygon 5" at bounding box center [43, 88] width 60 height 10
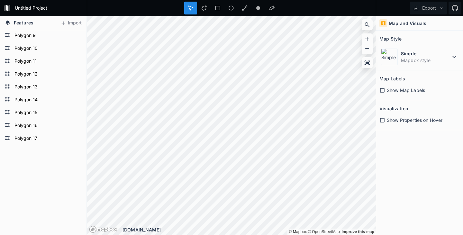
scroll to position [106, 0]
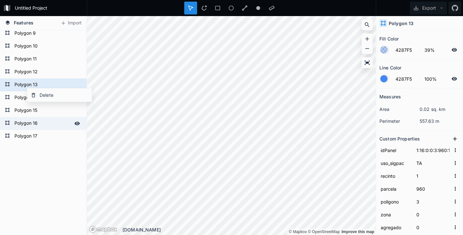
click at [48, 125] on form "Polygon 16" at bounding box center [43, 124] width 60 height 10
type input "1:16:0:0:3:941:1"
type input "941"
type input "5499.70793469513"
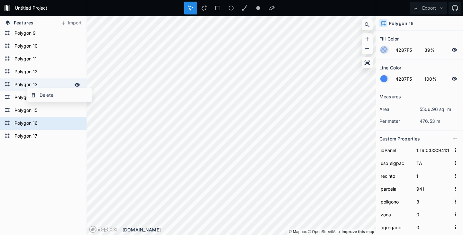
click at [75, 84] on icon at bounding box center [77, 85] width 5 height 4
click at [18, 96] on form "Polygon 14" at bounding box center [43, 98] width 60 height 10
type input "1:16:0:0:3:964:1"
type input "964"
type input "8008.83522253564"
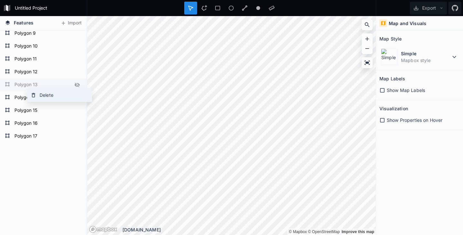
click at [44, 95] on div "Delete" at bounding box center [59, 94] width 64 height 13
click at [74, 85] on icon at bounding box center [77, 85] width 6 height 6
click at [8, 22] on icon at bounding box center [7, 22] width 4 height 4
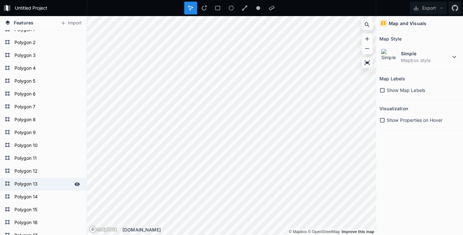
scroll to position [0, 0]
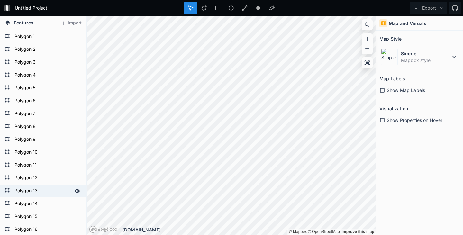
click at [381, 121] on icon at bounding box center [382, 120] width 6 height 6
click at [381, 93] on div "Show Map Labels" at bounding box center [419, 90] width 80 height 7
click at [399, 25] on h4 "Map and Visuals" at bounding box center [407, 23] width 38 height 7
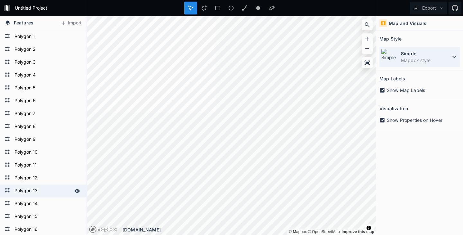
click at [452, 56] on icon at bounding box center [454, 57] width 8 height 8
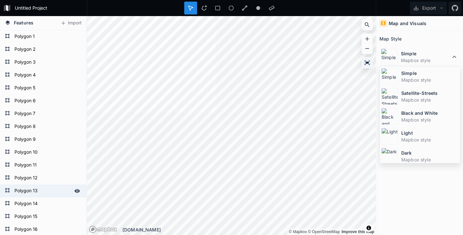
click at [363, 61] on div at bounding box center [367, 63] width 10 height 10
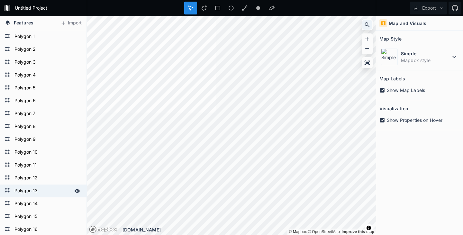
click at [368, 29] on div at bounding box center [367, 25] width 10 height 10
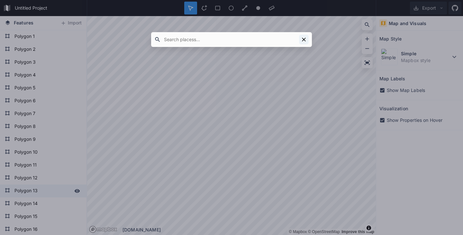
click at [304, 38] on icon at bounding box center [303, 39] width 6 height 6
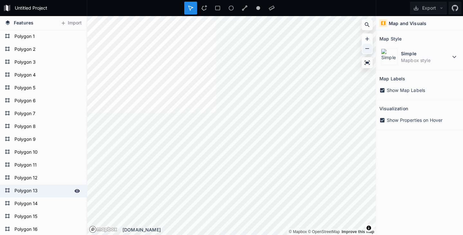
click at [367, 48] on icon at bounding box center [367, 48] width 6 height 6
click at [441, 8] on icon at bounding box center [441, 8] width 4 height 4
click at [416, 7] on icon at bounding box center [416, 8] width 6 height 6
click at [416, 10] on icon at bounding box center [416, 8] width 6 height 6
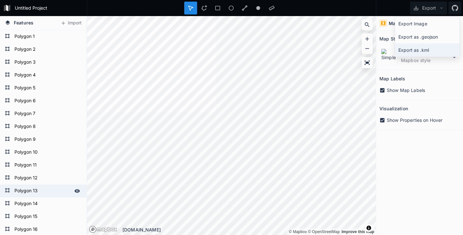
click at [414, 49] on div "Export as .kml" at bounding box center [427, 49] width 64 height 13
